Goal: Information Seeking & Learning: Learn about a topic

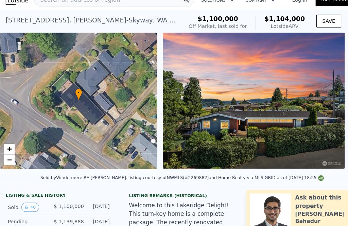
scroll to position [93, 0]
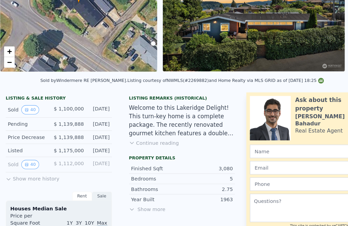
click at [11, 175] on button "Show more history" at bounding box center [30, 180] width 51 height 10
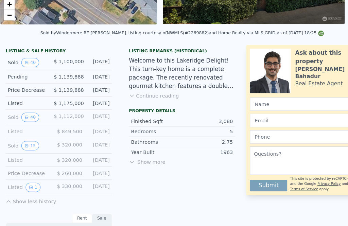
scroll to position [141, 0]
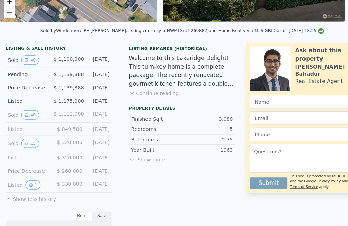
click at [31, 182] on button "1" at bounding box center [31, 186] width 14 height 9
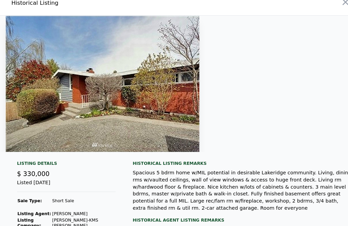
scroll to position [0, 0]
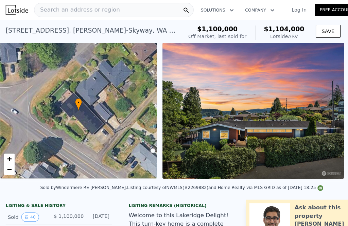
scroll to position [117, 0]
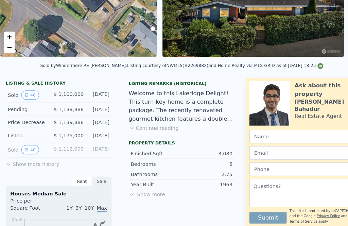
click at [12, 155] on button "Show more history" at bounding box center [30, 156] width 51 height 10
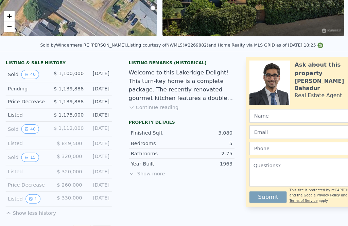
scroll to position [157, 0]
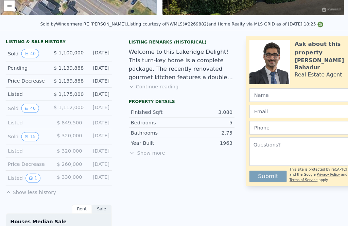
click at [28, 128] on button "15" at bounding box center [28, 131] width 17 height 9
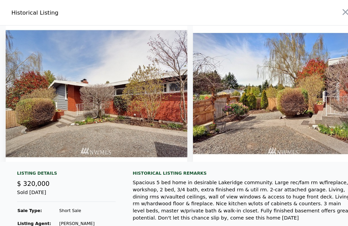
scroll to position [0, 0]
click at [326, 9] on button "button" at bounding box center [331, 11] width 12 height 12
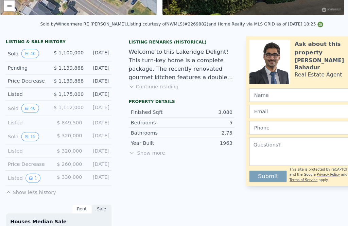
click at [28, 101] on button "40" at bounding box center [28, 103] width 17 height 9
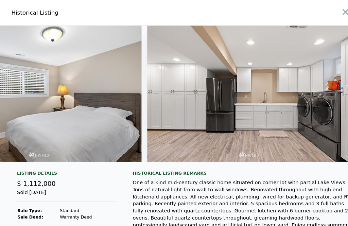
click at [331, 12] on icon "button" at bounding box center [332, 12] width 6 height 6
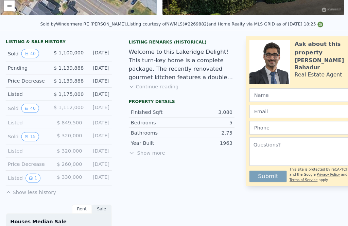
click at [29, 49] on button "40" at bounding box center [28, 51] width 17 height 9
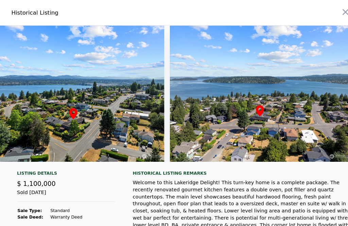
click at [331, 12] on icon "button" at bounding box center [332, 12] width 10 height 10
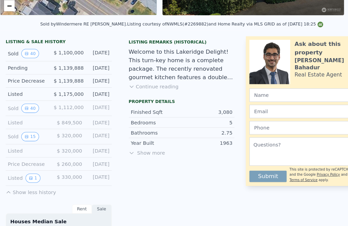
click at [27, 128] on button "15" at bounding box center [28, 131] width 17 height 9
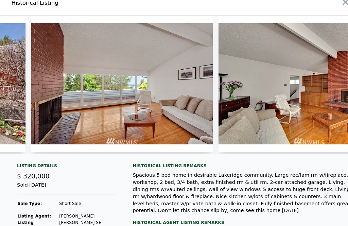
click at [331, 7] on icon "button" at bounding box center [332, 12] width 10 height 10
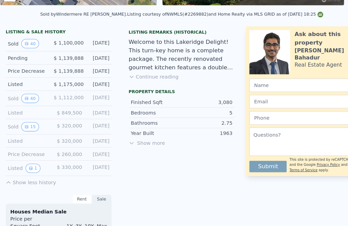
click at [28, 99] on button "40" at bounding box center [28, 103] width 17 height 9
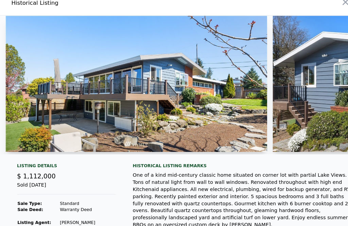
click at [330, 7] on icon "button" at bounding box center [332, 12] width 10 height 10
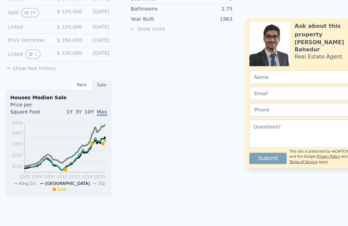
scroll to position [261, 0]
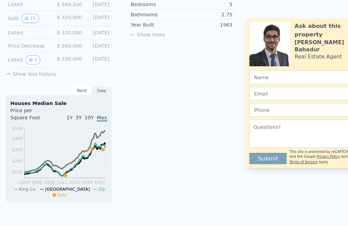
click at [31, 65] on icon "View historical data" at bounding box center [30, 67] width 4 height 4
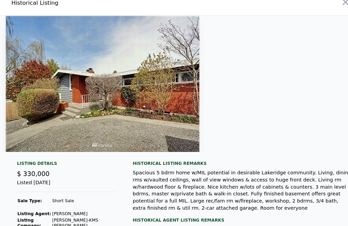
scroll to position [0, 0]
click at [330, 7] on icon "button" at bounding box center [332, 12] width 10 height 10
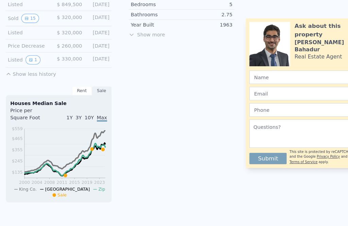
click at [136, 39] on span "Show more" at bounding box center [174, 42] width 102 height 7
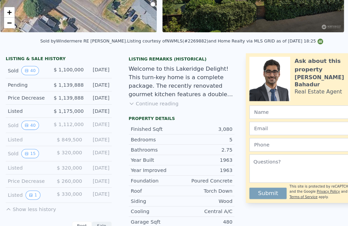
scroll to position [137, 0]
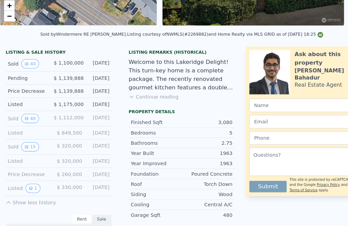
click at [27, 69] on icon "View historical data" at bounding box center [25, 71] width 4 height 4
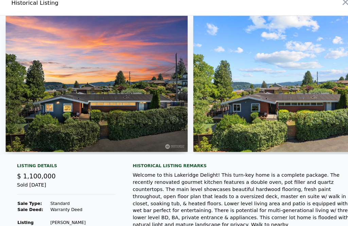
scroll to position [0, 0]
